Goal: Information Seeking & Learning: Learn about a topic

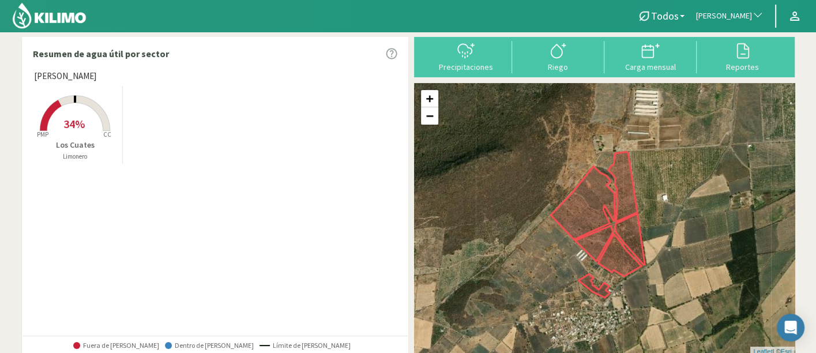
click at [733, 16] on span "[PERSON_NAME]" at bounding box center [724, 16] width 56 height 12
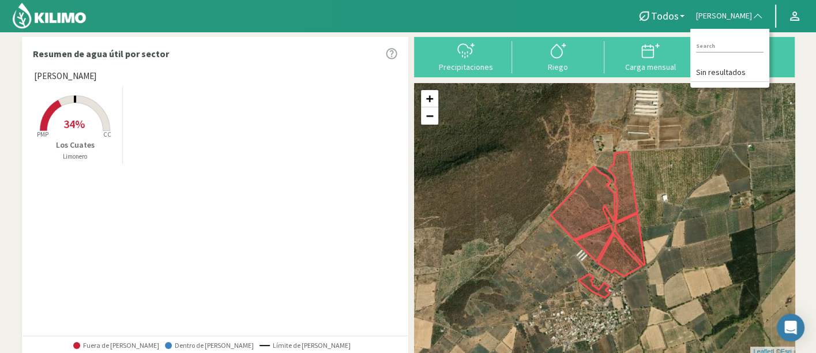
click at [733, 63] on div "Resumen de agua útil por sector Farmer Luis - Atotonilco Created with Highchart…" at bounding box center [408, 243] width 785 height 424
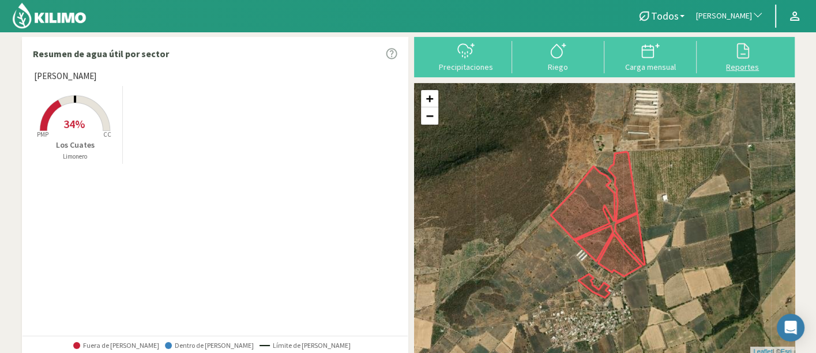
click at [733, 57] on div at bounding box center [742, 51] width 85 height 18
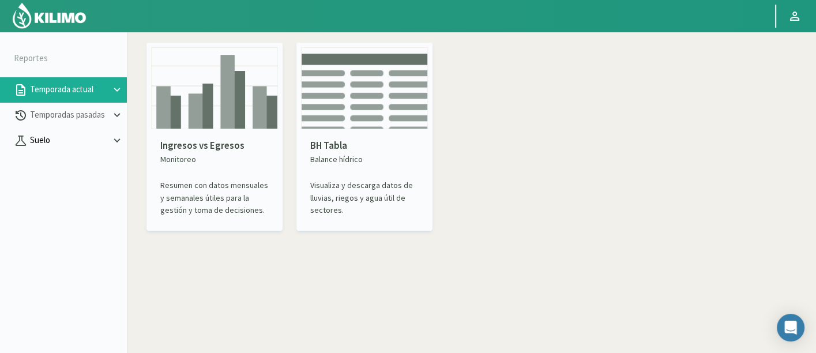
click at [92, 133] on button "Suelo" at bounding box center [63, 140] width 127 height 25
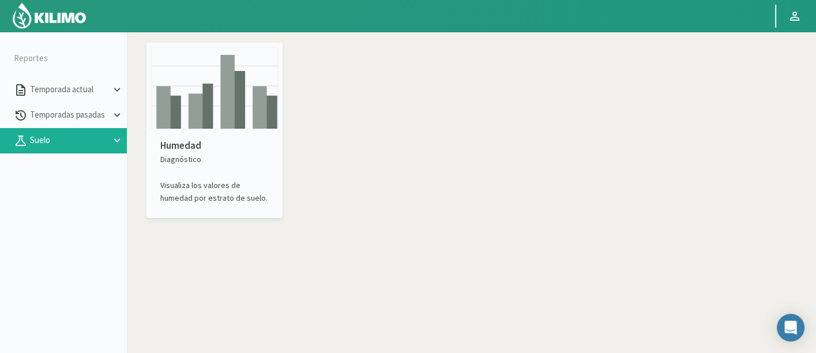
click at [163, 124] on img at bounding box center [214, 88] width 127 height 82
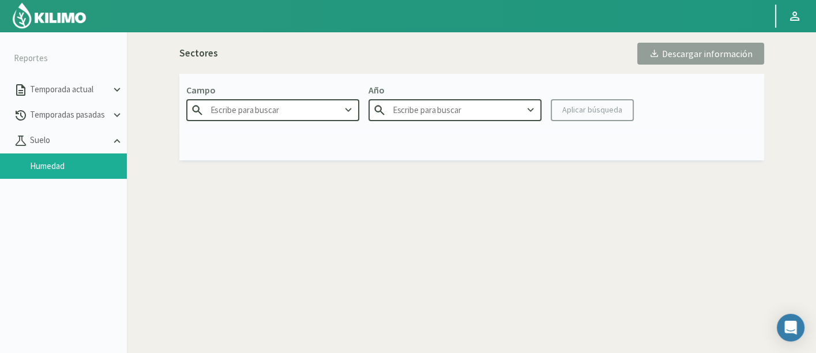
type input "Agr. Huertos de [GEOGRAPHIC_DATA]"
click at [219, 119] on input "Agr. Huertos de [GEOGRAPHIC_DATA]" at bounding box center [272, 109] width 173 height 21
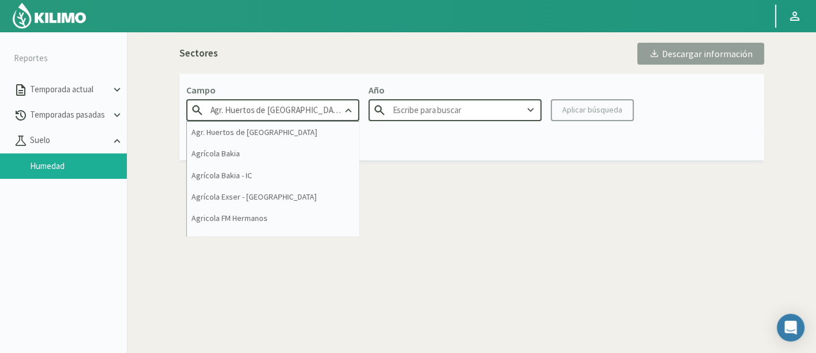
click at [219, 119] on input "Agr. Huertos de [GEOGRAPHIC_DATA]" at bounding box center [272, 109] width 173 height 21
click at [218, 119] on input "Agr. Huertos de [GEOGRAPHIC_DATA]" at bounding box center [272, 109] width 173 height 21
type input "2025"
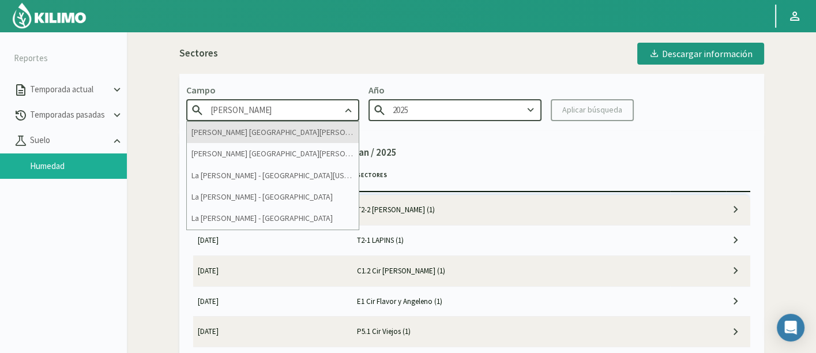
click at [220, 124] on div "[PERSON_NAME] [GEOGRAPHIC_DATA][PERSON_NAME]" at bounding box center [273, 132] width 172 height 21
type input "[PERSON_NAME] [GEOGRAPHIC_DATA][PERSON_NAME]"
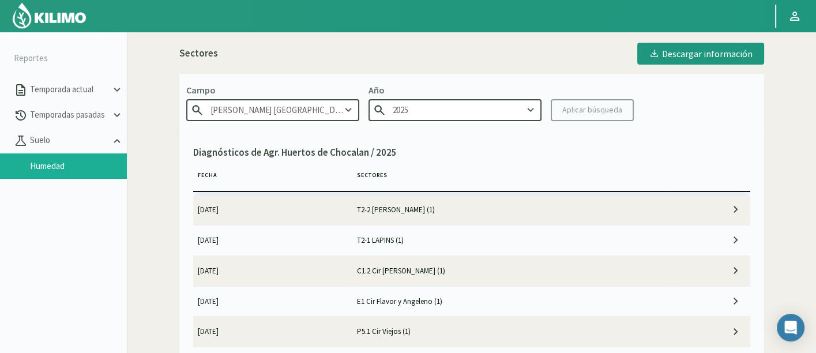
click at [616, 113] on kil-button "Aplicar búsqueda" at bounding box center [592, 110] width 83 height 22
click at [608, 112] on div "Aplicar búsqueda" at bounding box center [593, 110] width 60 height 12
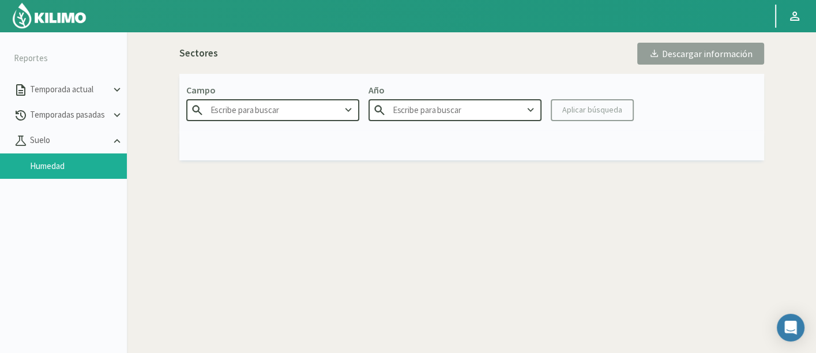
type input "[PERSON_NAME] [GEOGRAPHIC_DATA][PERSON_NAME]"
type input "2025"
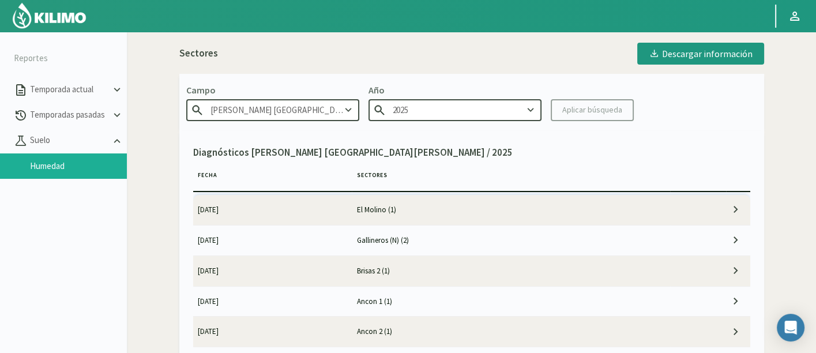
click at [514, 208] on td "El Molino (1)" at bounding box center [511, 210] width 318 height 30
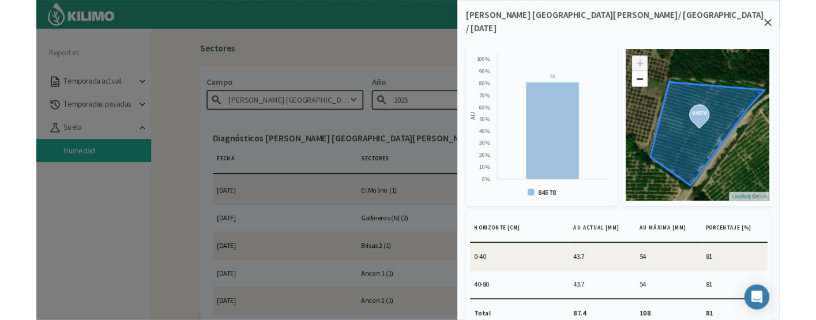
scroll to position [13, 0]
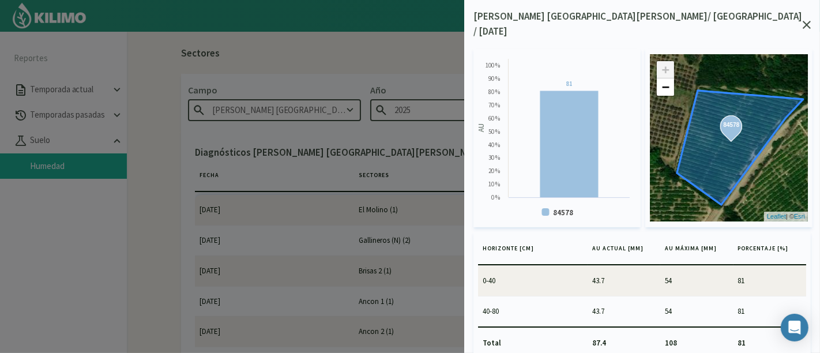
click at [228, 24] on div at bounding box center [410, 176] width 820 height 353
click at [733, 21] on icon at bounding box center [807, 25] width 8 height 8
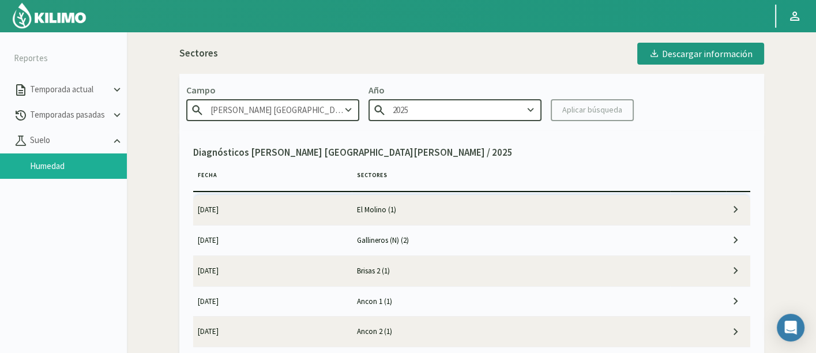
click at [308, 106] on input "[PERSON_NAME] [GEOGRAPHIC_DATA][PERSON_NAME]" at bounding box center [272, 109] width 173 height 21
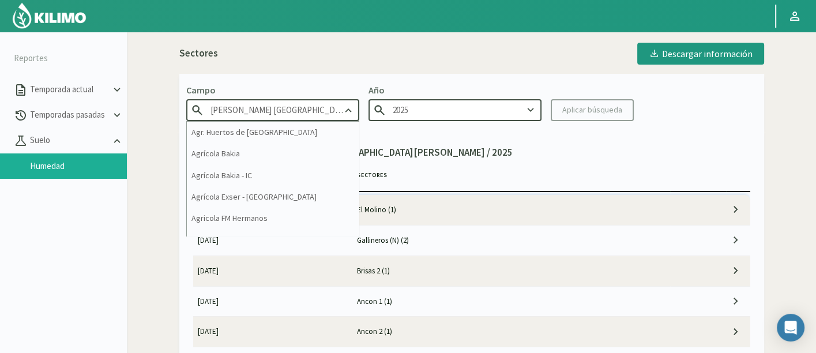
click at [308, 106] on input "[PERSON_NAME] [GEOGRAPHIC_DATA][PERSON_NAME]" at bounding box center [272, 109] width 173 height 21
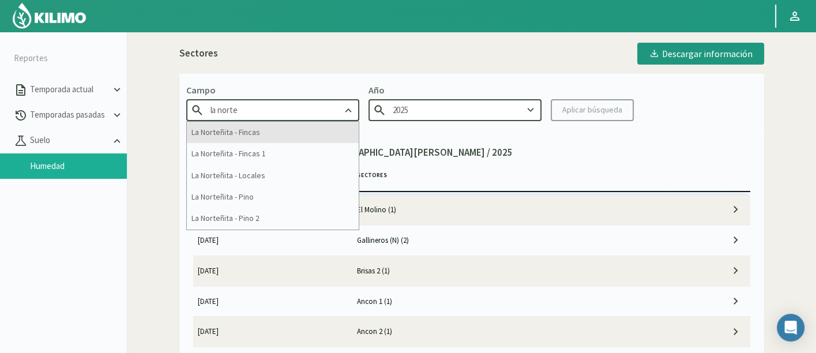
click at [310, 125] on div "La Norteñita - Fincas" at bounding box center [273, 132] width 172 height 21
type input "La Norteñita - Fincas"
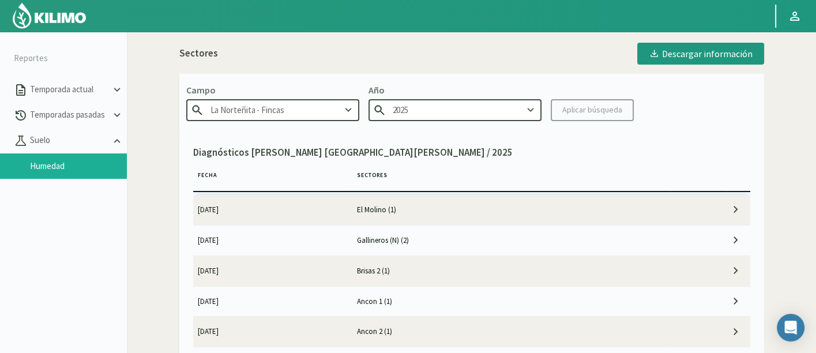
click at [605, 114] on kil-button "Aplicar búsqueda" at bounding box center [592, 110] width 83 height 22
click at [587, 104] on kil-button "Aplicar búsqueda" at bounding box center [592, 110] width 83 height 22
click at [593, 113] on div "Aplicar búsqueda" at bounding box center [593, 110] width 60 height 12
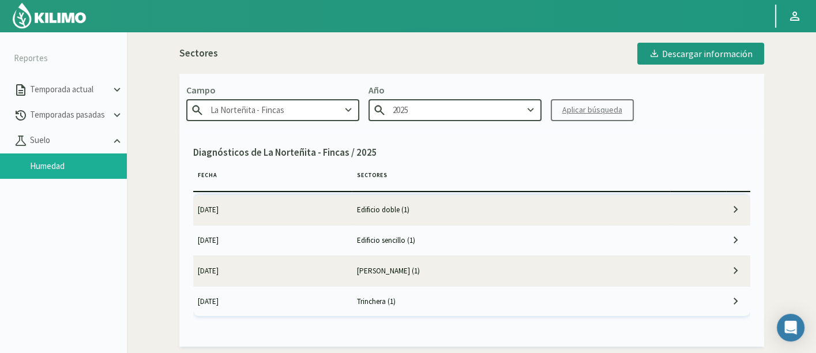
click at [310, 209] on td "01/02/2025" at bounding box center [272, 210] width 159 height 30
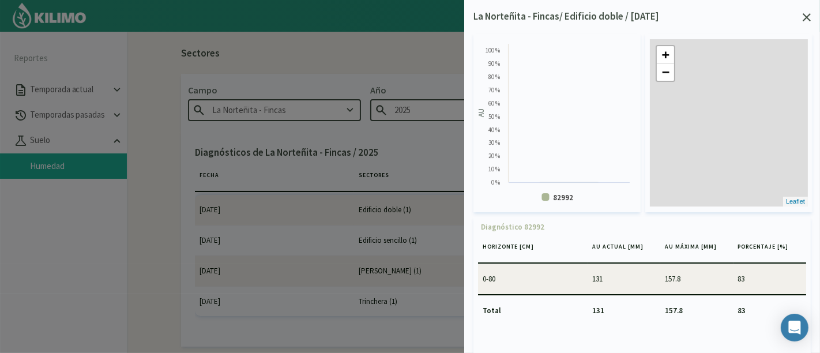
click at [733, 14] on icon at bounding box center [807, 17] width 8 height 8
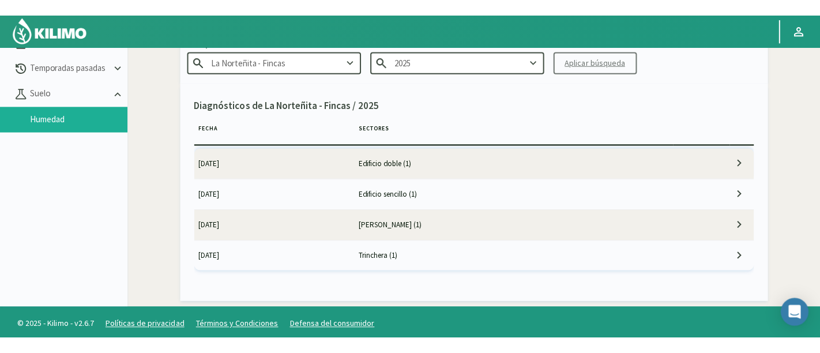
scroll to position [64, 0]
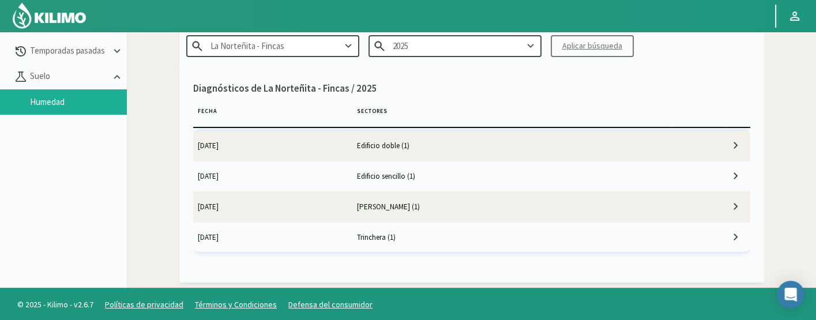
click at [339, 145] on td "01/02/2025" at bounding box center [272, 146] width 159 height 30
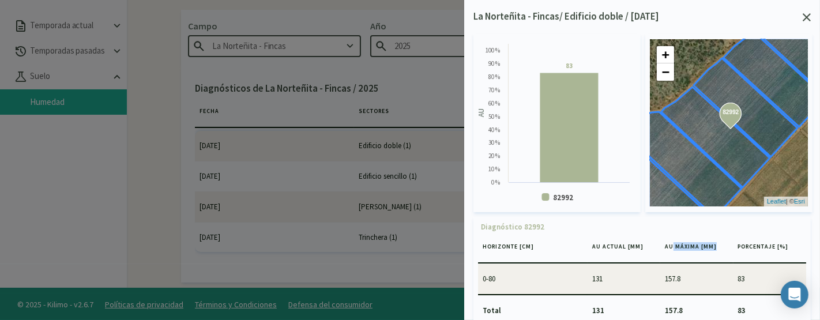
drag, startPoint x: 668, startPoint y: 245, endPoint x: 709, endPoint y: 246, distance: 40.4
drag, startPoint x: 733, startPoint y: 246, endPoint x: 748, endPoint y: 270, distance: 28.0
click at [733, 270] on td "83" at bounding box center [770, 279] width 73 height 30
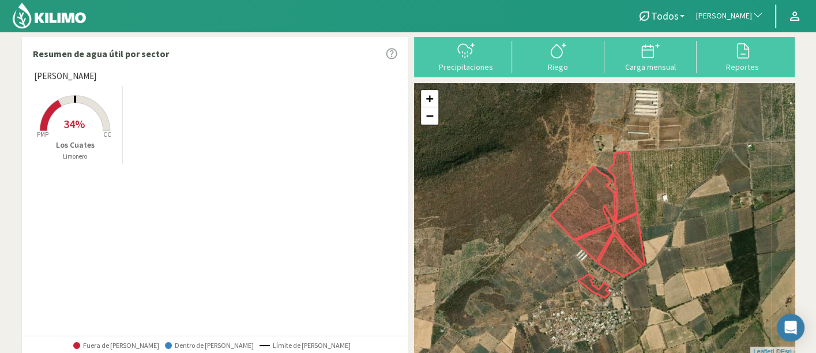
click at [733, 18] on span "[PERSON_NAME]" at bounding box center [724, 16] width 56 height 12
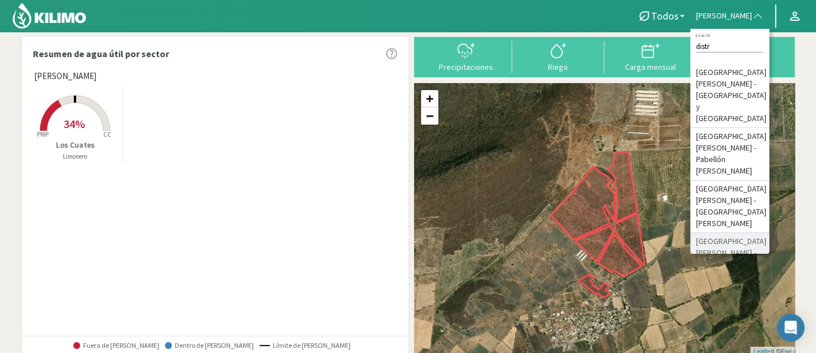
type input "distr"
click at [722, 233] on li "[GEOGRAPHIC_DATA][PERSON_NAME] - [PERSON_NAME]" at bounding box center [730, 253] width 79 height 41
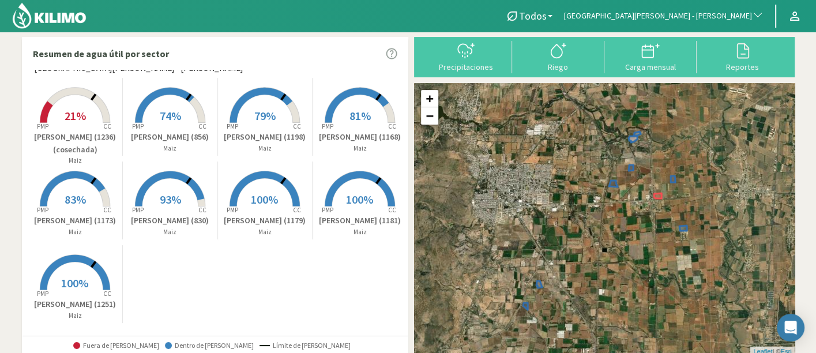
scroll to position [10, 0]
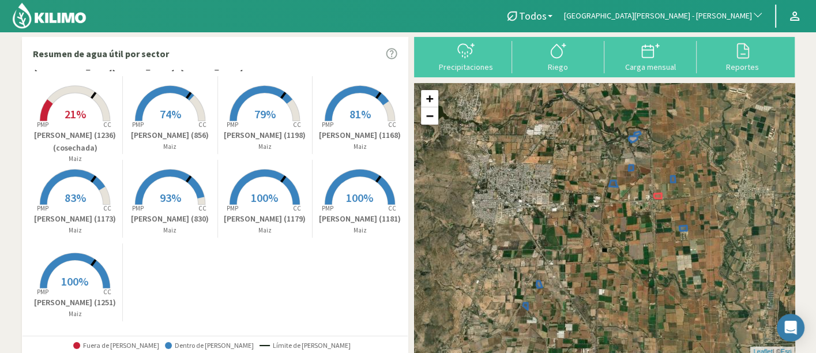
click at [98, 125] on rect at bounding box center [75, 122] width 92 height 92
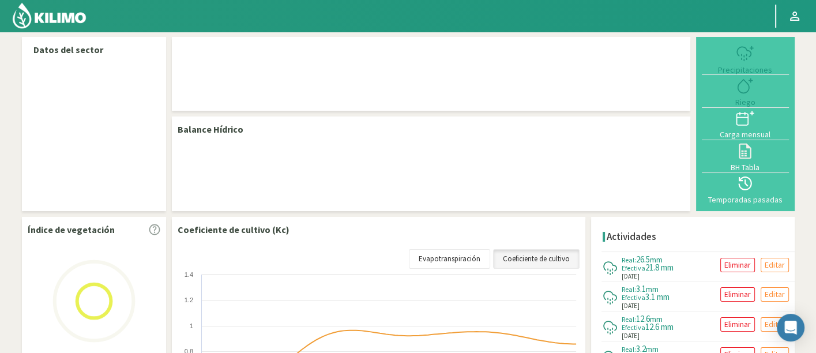
select select "40: Object"
select select "8: Object"
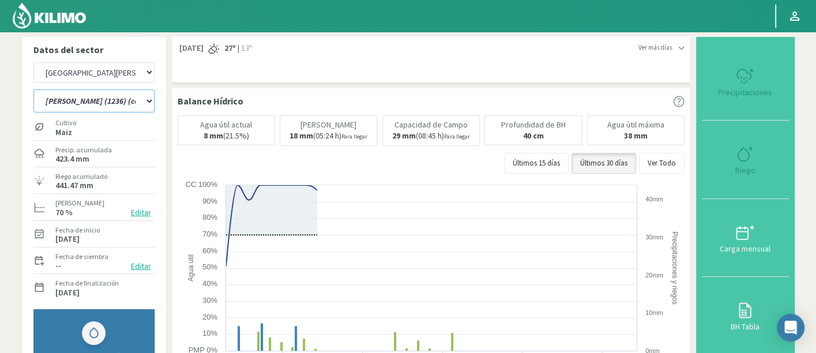
click at [81, 111] on select "[PERSON_NAME] (856) [PERSON_NAME] (1179) [PERSON_NAME] (1181) [PERSON_NAME] (83…" at bounding box center [93, 100] width 121 height 23
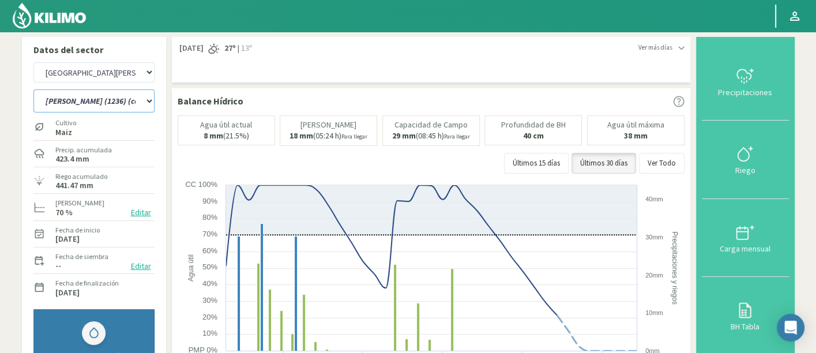
click at [81, 111] on select "[PERSON_NAME] (856) [PERSON_NAME] (1179) [PERSON_NAME] (1181) [PERSON_NAME] (83…" at bounding box center [93, 100] width 121 height 23
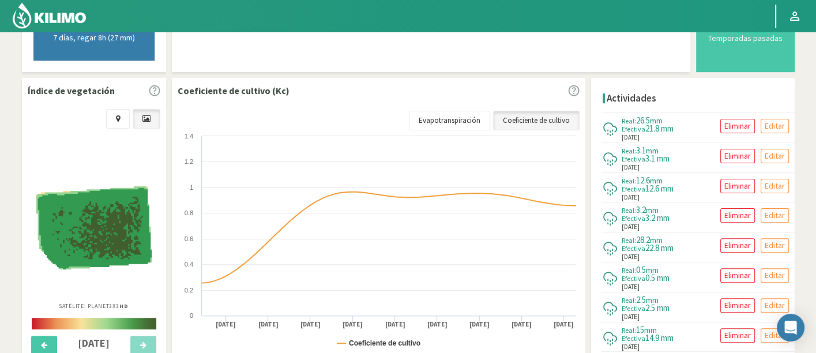
scroll to position [384, 0]
